Goal: Transaction & Acquisition: Purchase product/service

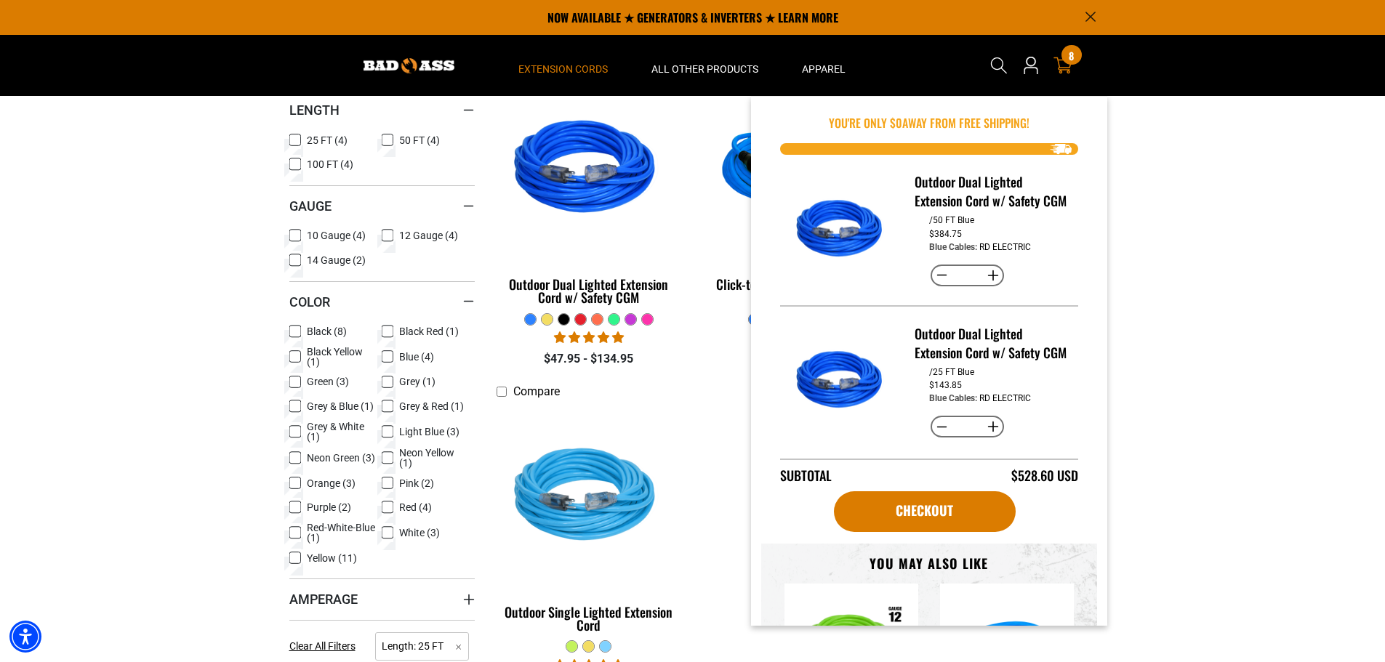
click at [1068, 55] on span "8" at bounding box center [1070, 55] width 5 height 11
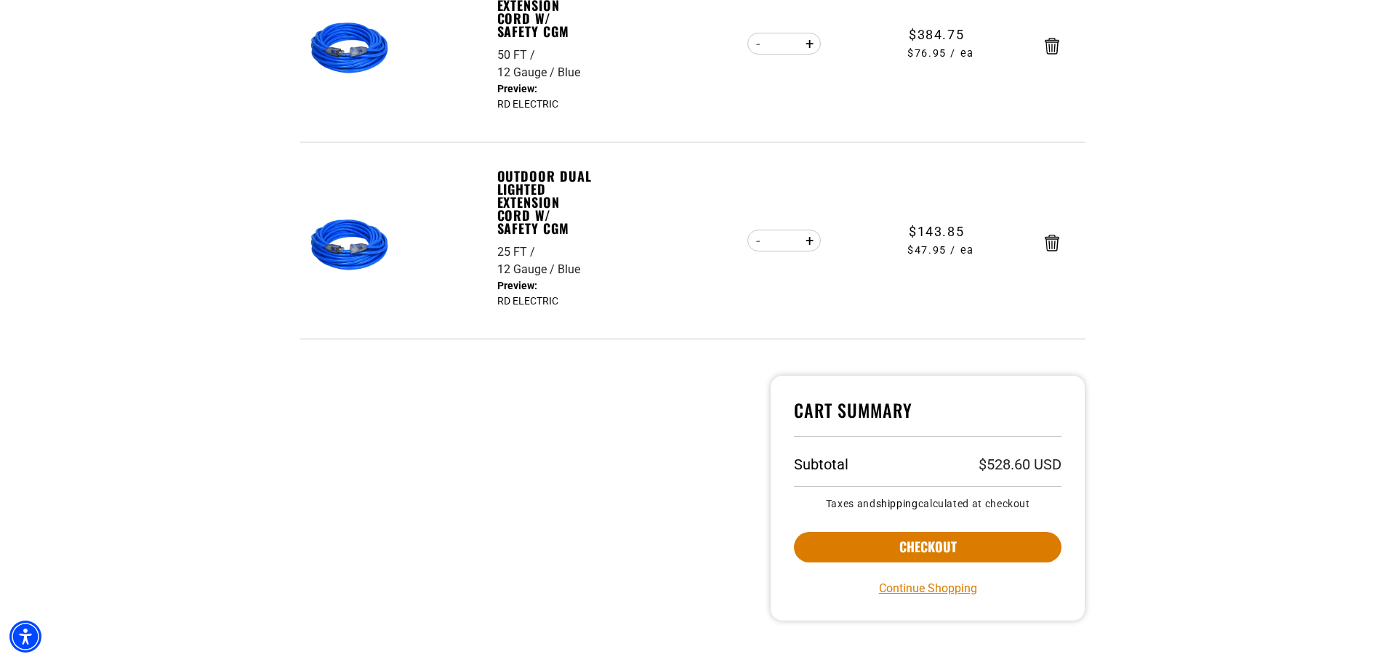
scroll to position [363, 0]
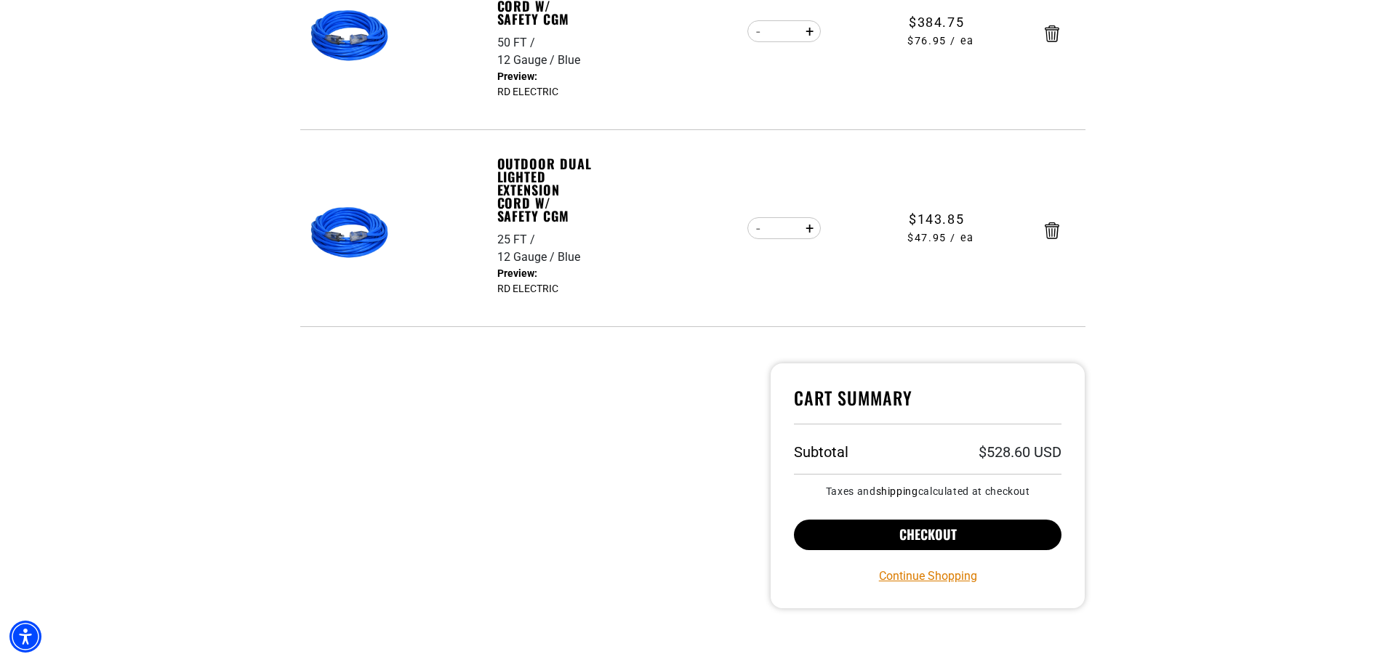
click at [938, 539] on button "Checkout" at bounding box center [928, 535] width 268 height 31
